Goal: Transaction & Acquisition: Download file/media

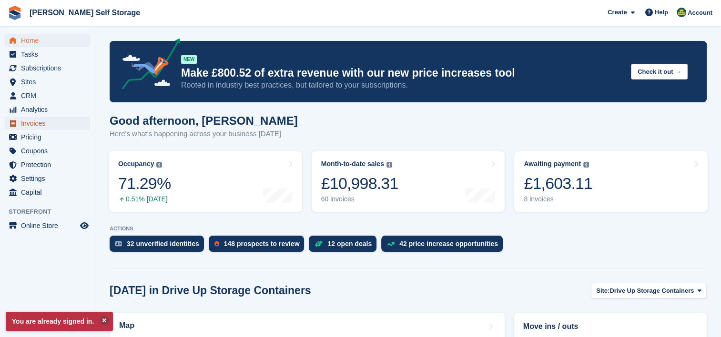
click at [39, 119] on span "Invoices" at bounding box center [49, 123] width 57 height 13
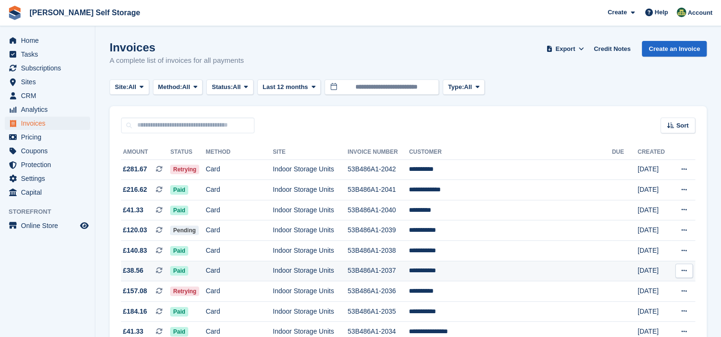
click at [686, 274] on icon at bounding box center [684, 271] width 5 height 6
click at [636, 290] on p "Download PDF" at bounding box center [647, 290] width 83 height 12
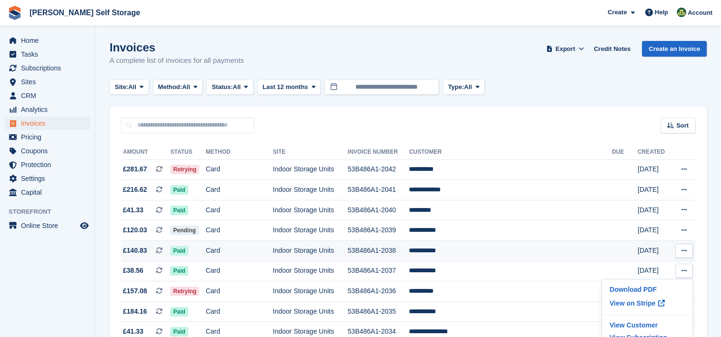
click at [687, 251] on button at bounding box center [684, 251] width 18 height 14
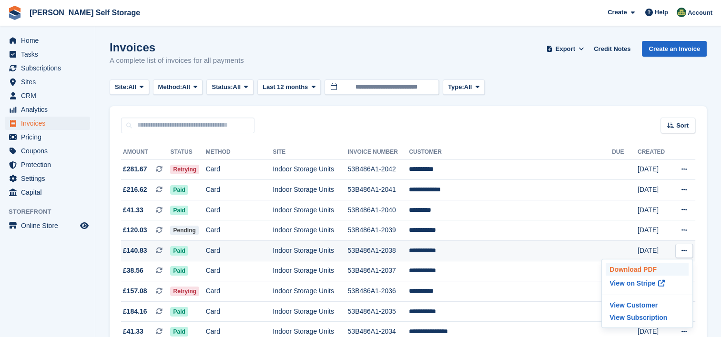
click at [639, 272] on p "Download PDF" at bounding box center [647, 270] width 83 height 12
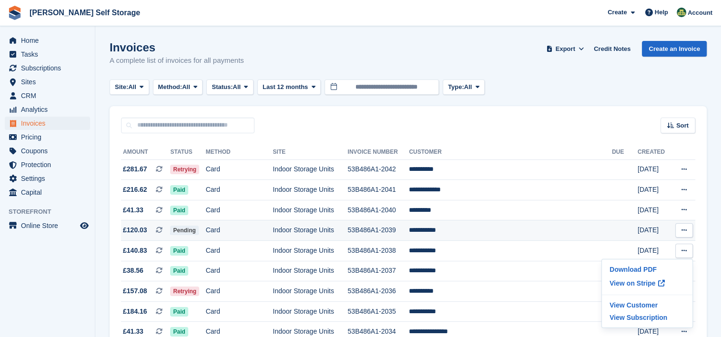
click at [683, 231] on icon at bounding box center [684, 230] width 5 height 6
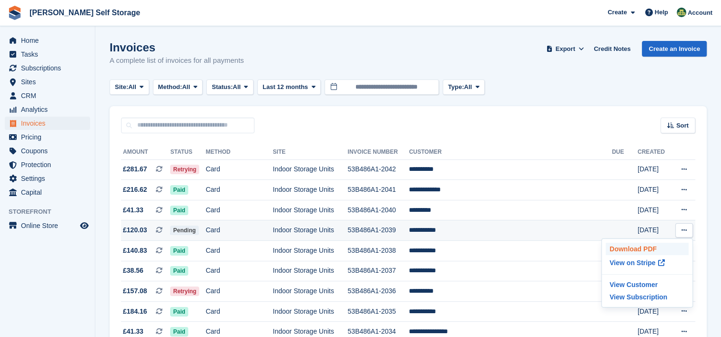
click at [629, 249] on p "Download PDF" at bounding box center [647, 249] width 83 height 12
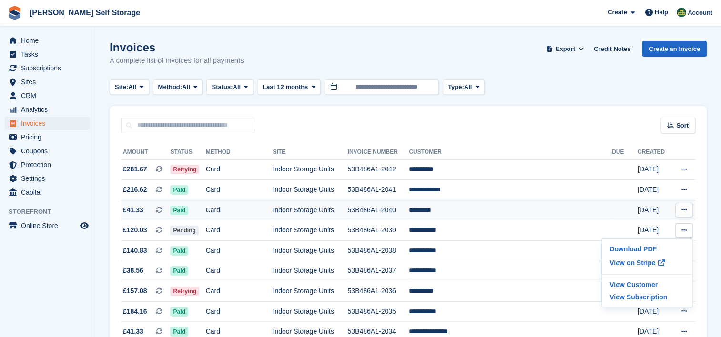
click at [684, 209] on icon at bounding box center [684, 210] width 5 height 6
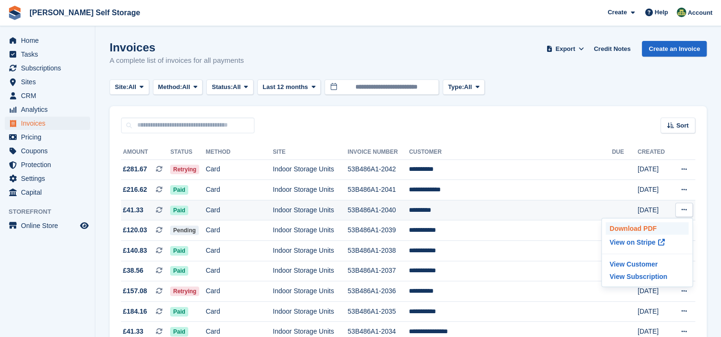
click at [633, 230] on p "Download PDF" at bounding box center [647, 229] width 83 height 12
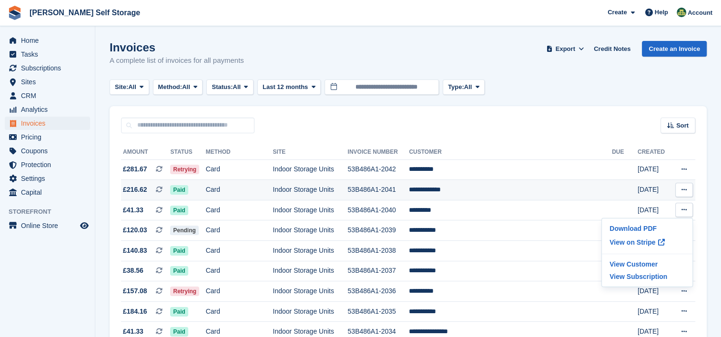
click at [683, 194] on button at bounding box center [684, 190] width 18 height 14
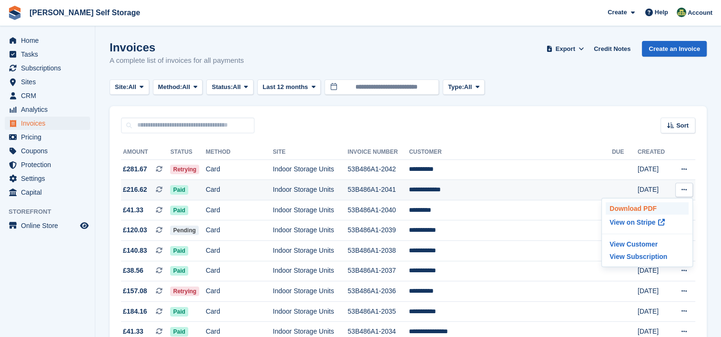
click at [641, 209] on p "Download PDF" at bounding box center [647, 209] width 83 height 12
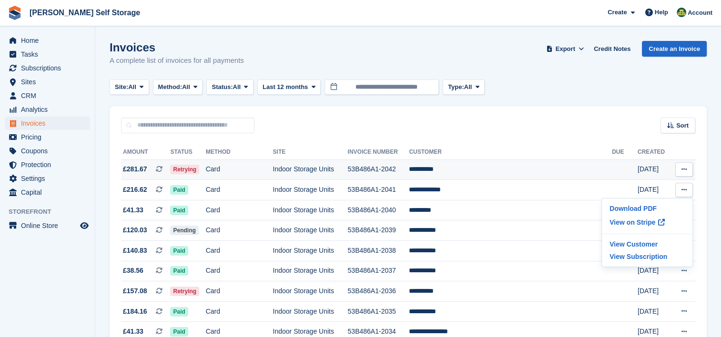
click at [683, 167] on icon at bounding box center [684, 169] width 5 height 6
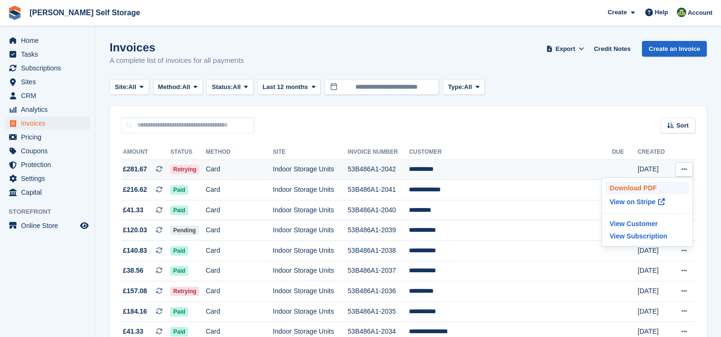
click at [644, 187] on p "Download PDF" at bounding box center [647, 188] width 83 height 12
